Goal: Find specific page/section: Find specific page/section

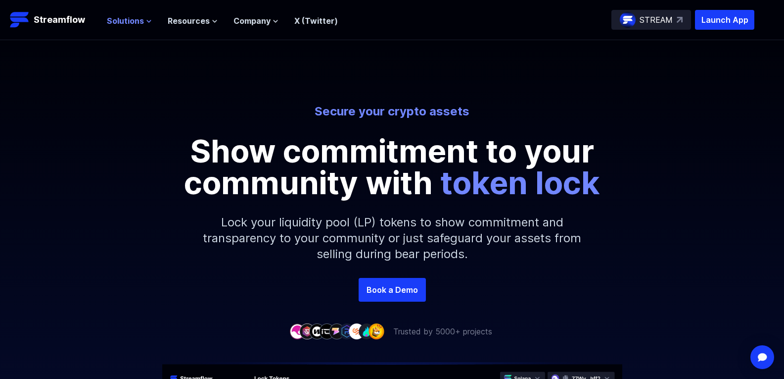
click at [139, 19] on span "Solutions" at bounding box center [125, 21] width 37 height 12
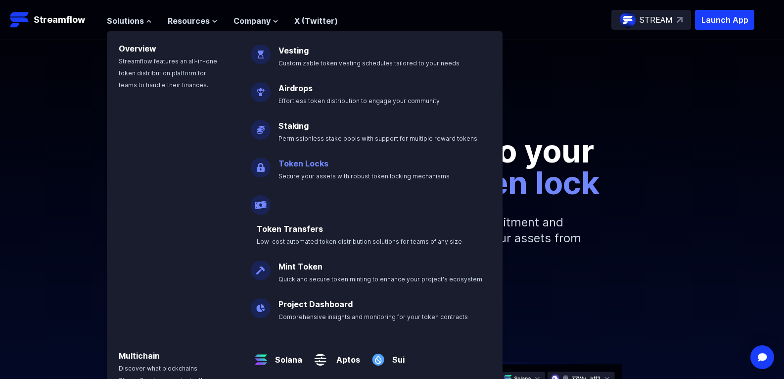
click at [304, 173] on span "Secure your assets with robust token locking mechanisms" at bounding box center [364, 175] width 171 height 7
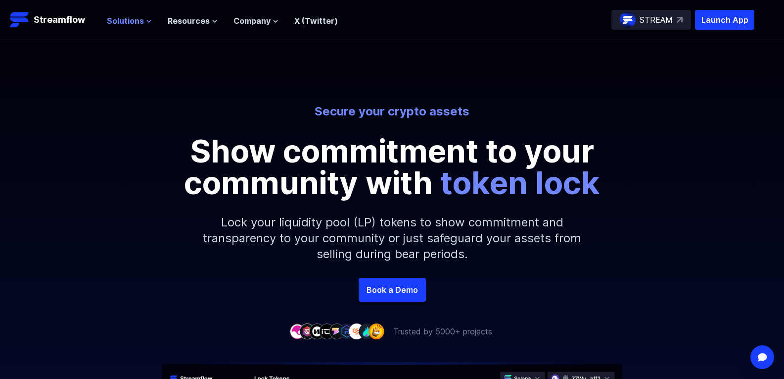
click at [136, 23] on span "Solutions" at bounding box center [125, 21] width 37 height 12
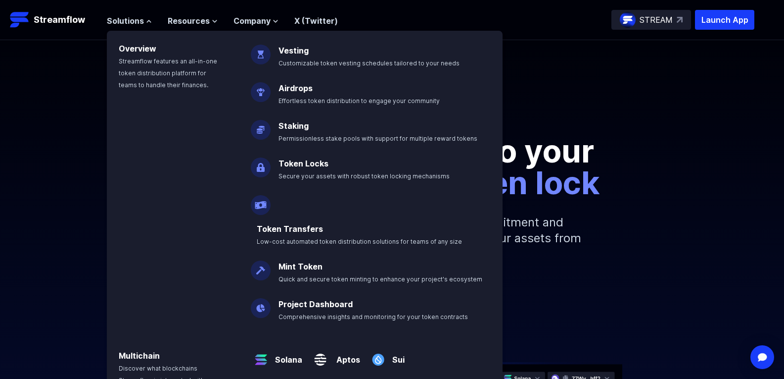
click at [311, 161] on link "Token Locks" at bounding box center [304, 163] width 50 height 10
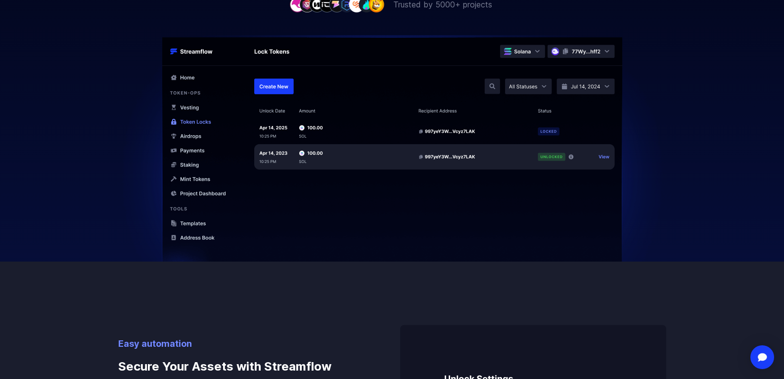
scroll to position [148, 0]
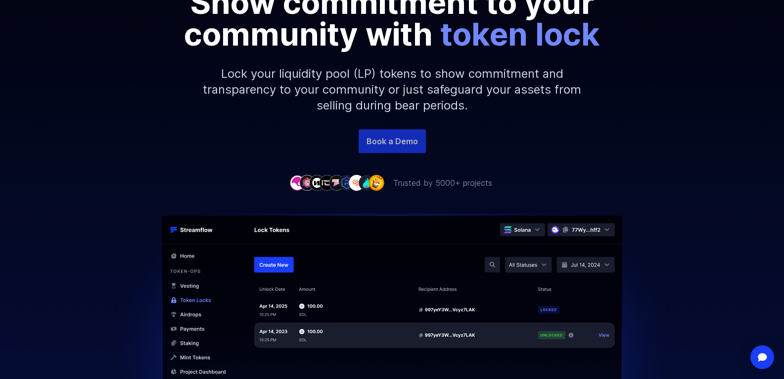
click at [415, 144] on link "Book a Demo" at bounding box center [392, 141] width 67 height 24
